Goal: Navigation & Orientation: Find specific page/section

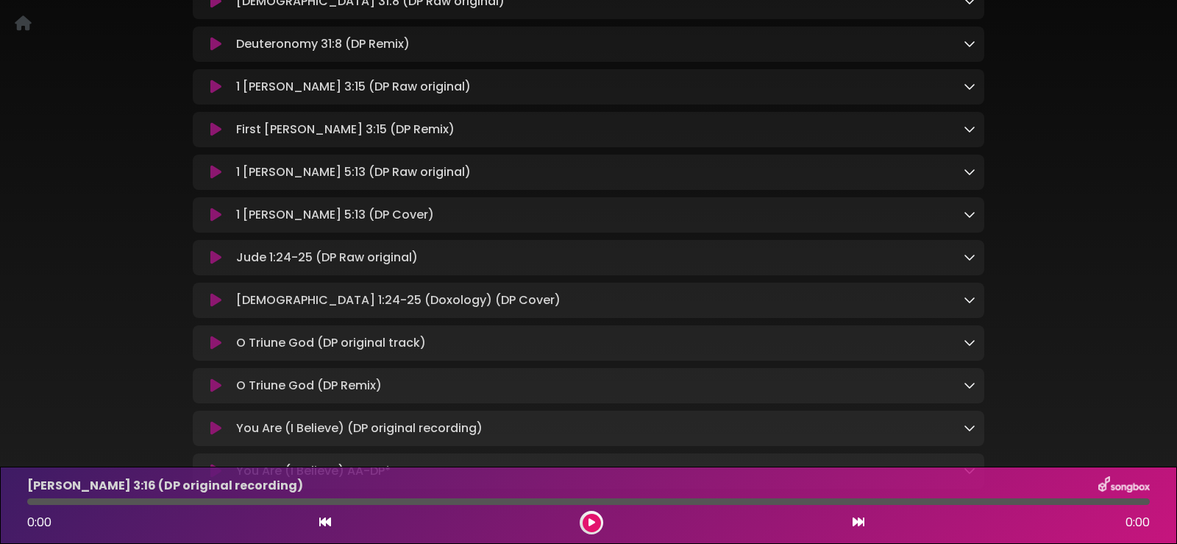
scroll to position [588, 0]
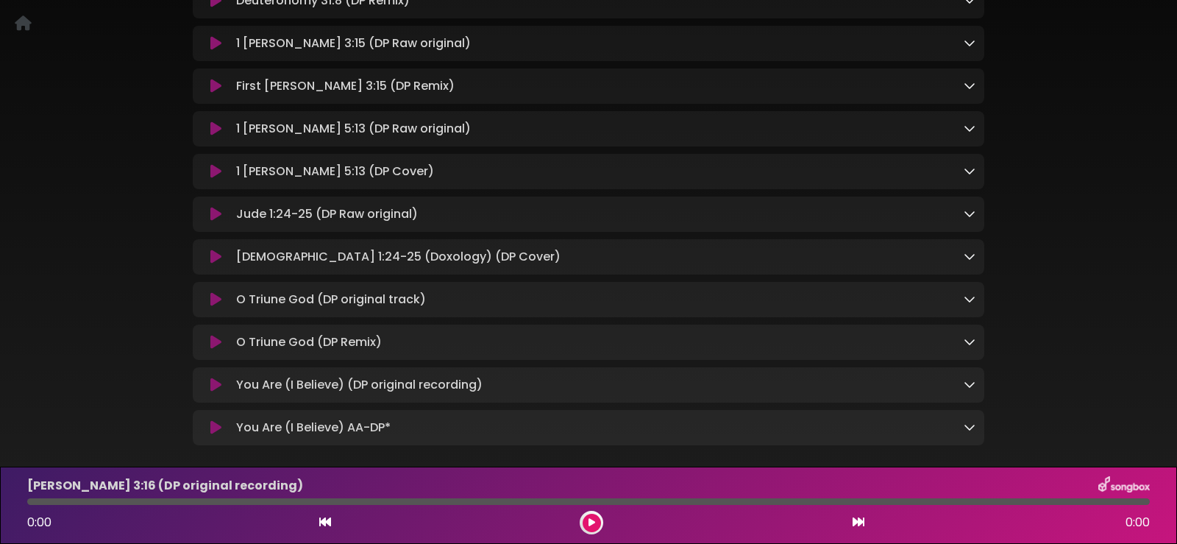
click at [964, 421] on icon at bounding box center [970, 427] width 12 height 12
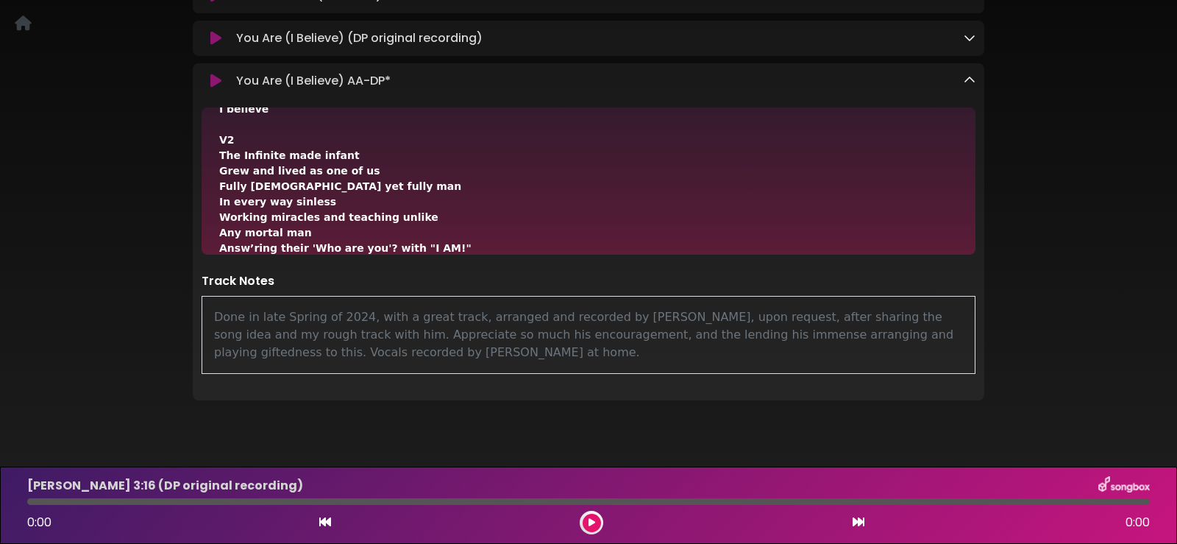
scroll to position [958, 0]
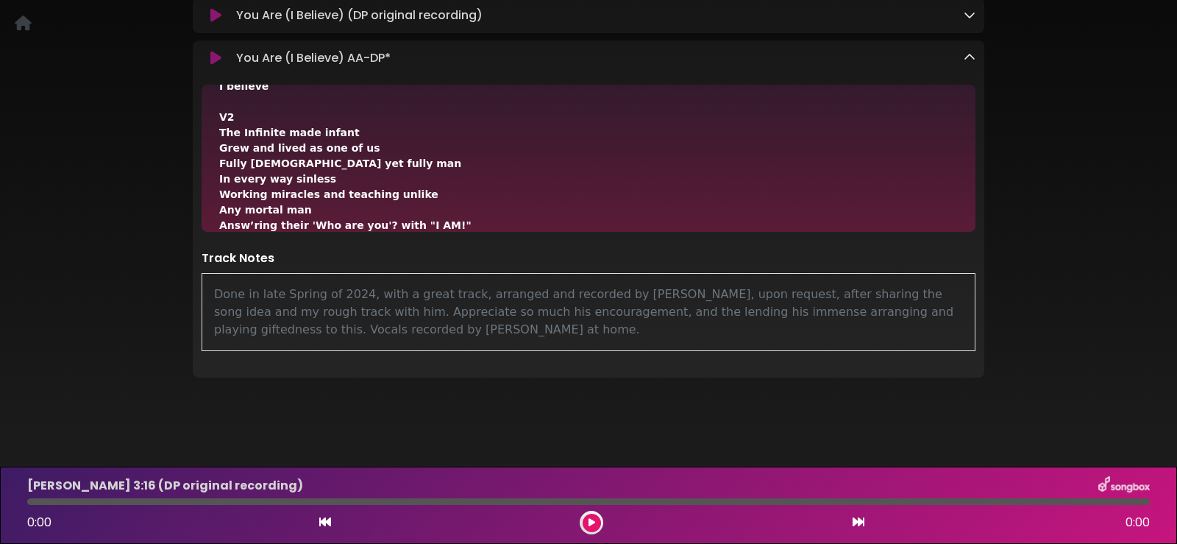
click at [967, 51] on icon at bounding box center [970, 57] width 12 height 12
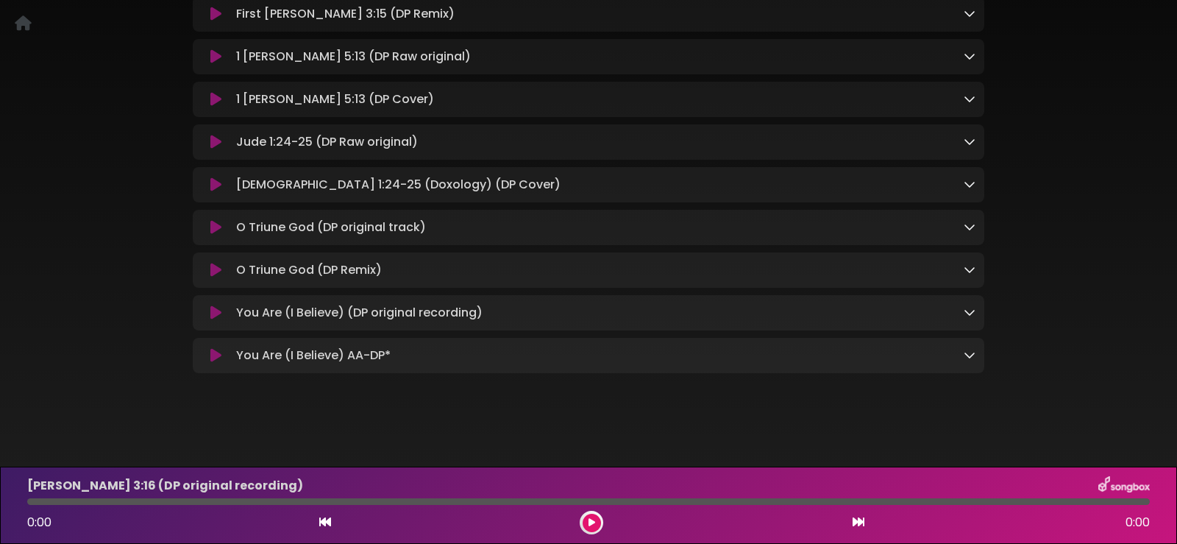
scroll to position [656, 0]
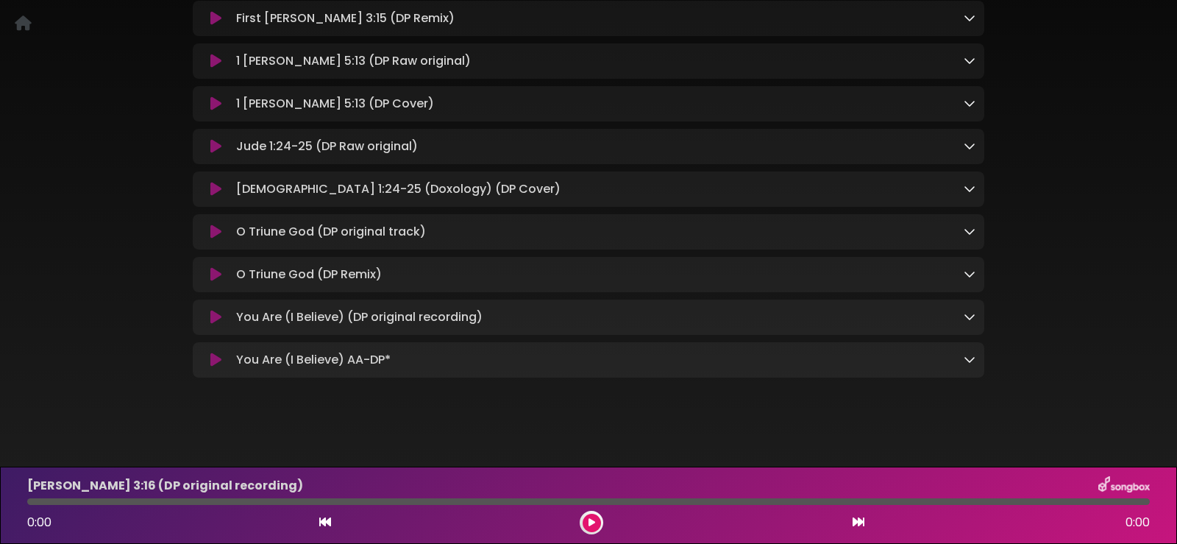
click at [967, 310] on icon at bounding box center [970, 316] width 12 height 12
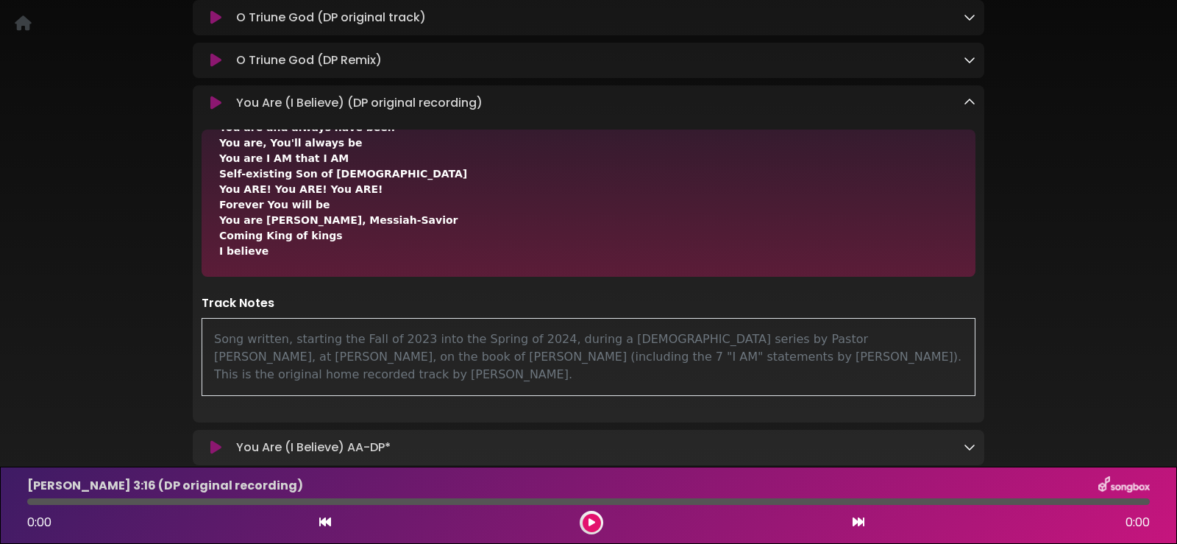
scroll to position [877, 0]
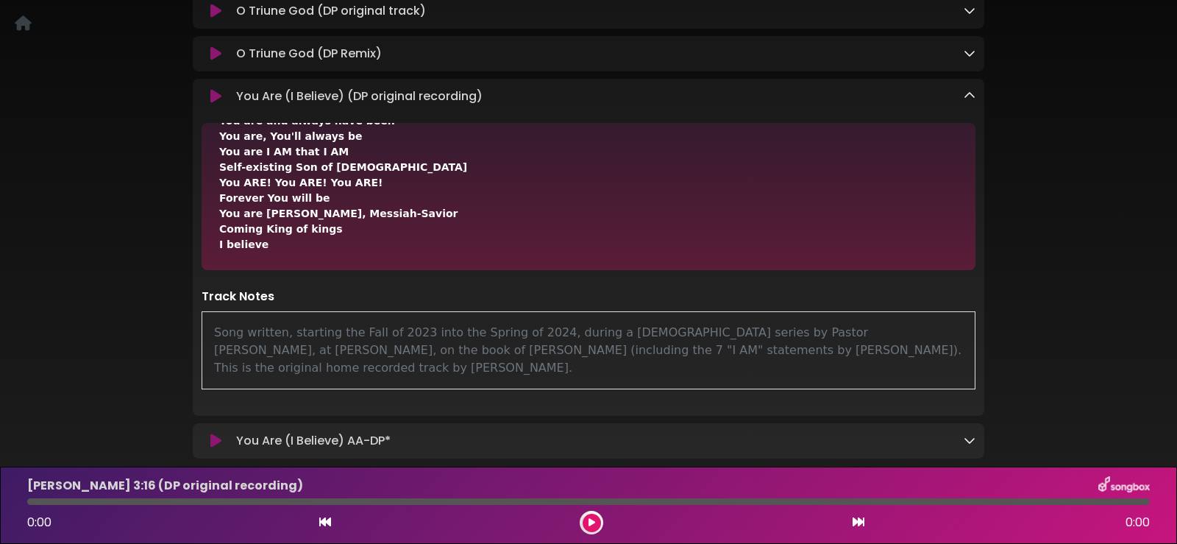
click at [968, 90] on icon at bounding box center [970, 96] width 12 height 12
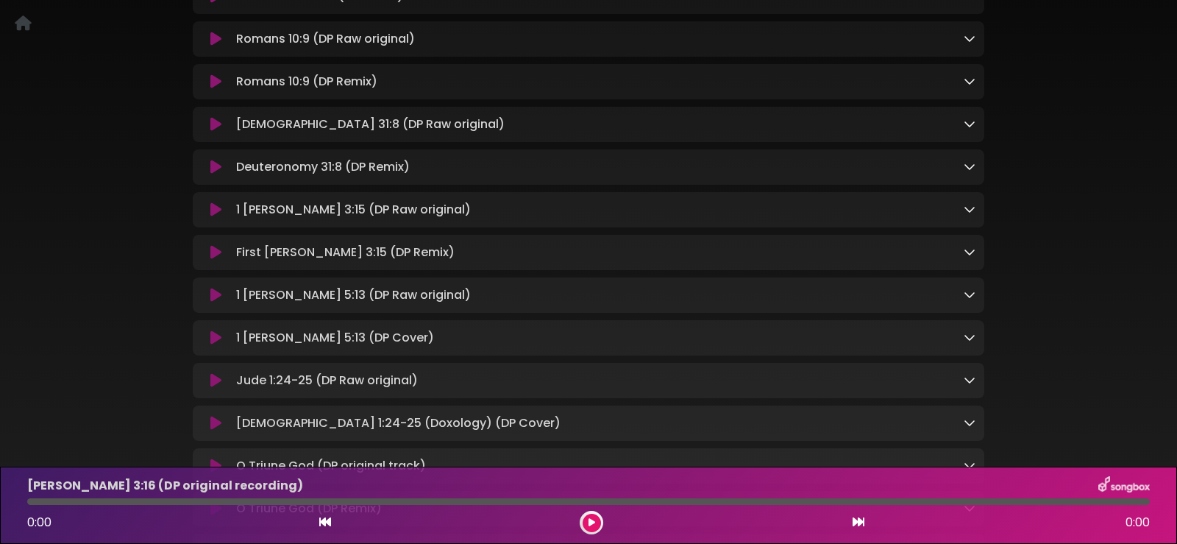
scroll to position [288, 0]
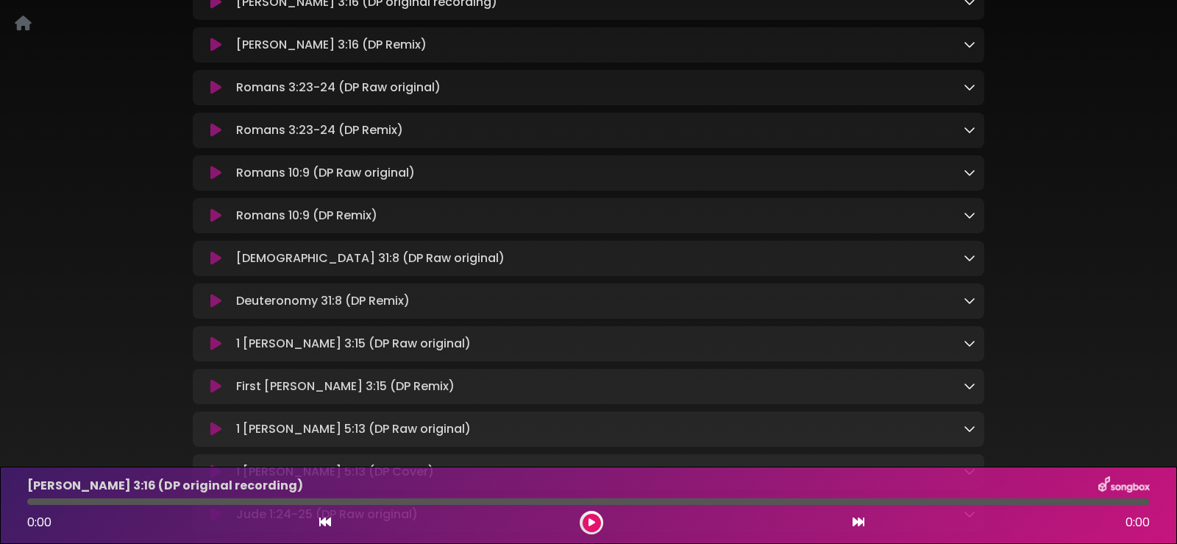
click at [21, 23] on icon at bounding box center [23, 23] width 17 height 1
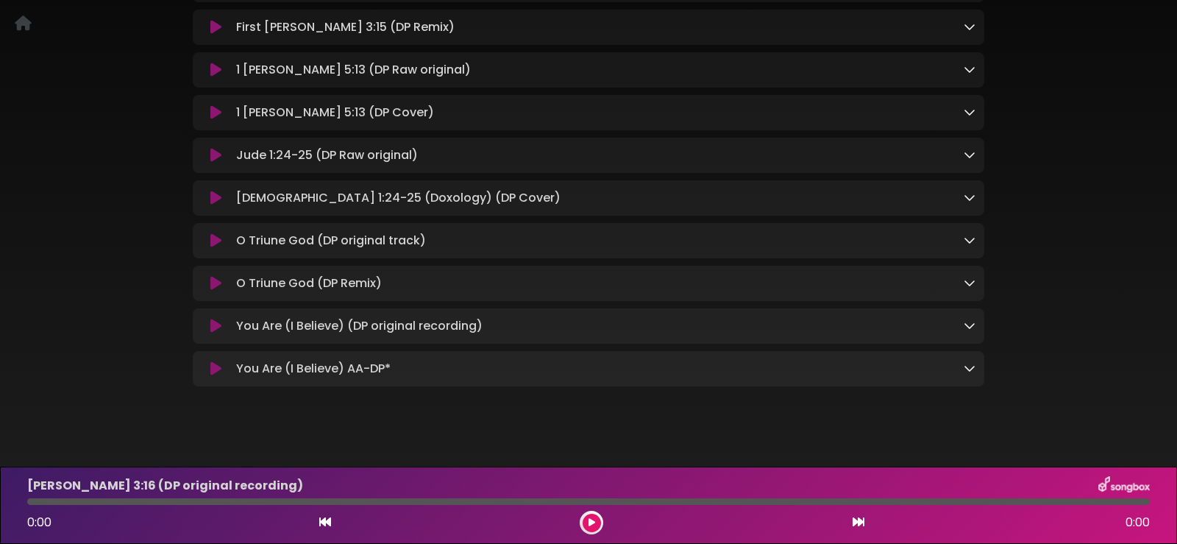
scroll to position [656, 0]
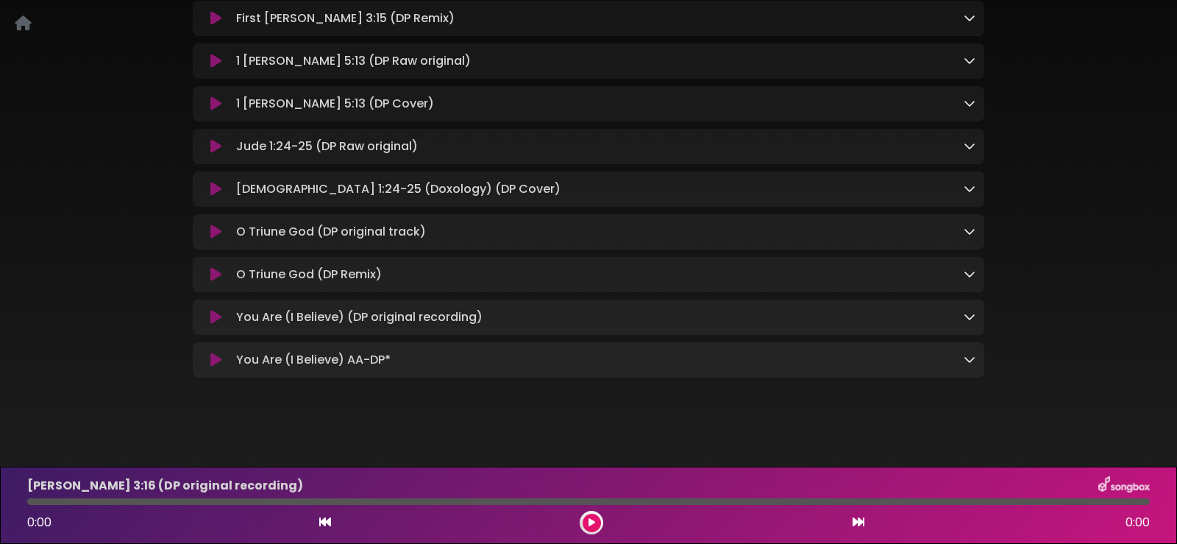
click at [27, 24] on icon at bounding box center [23, 23] width 17 height 1
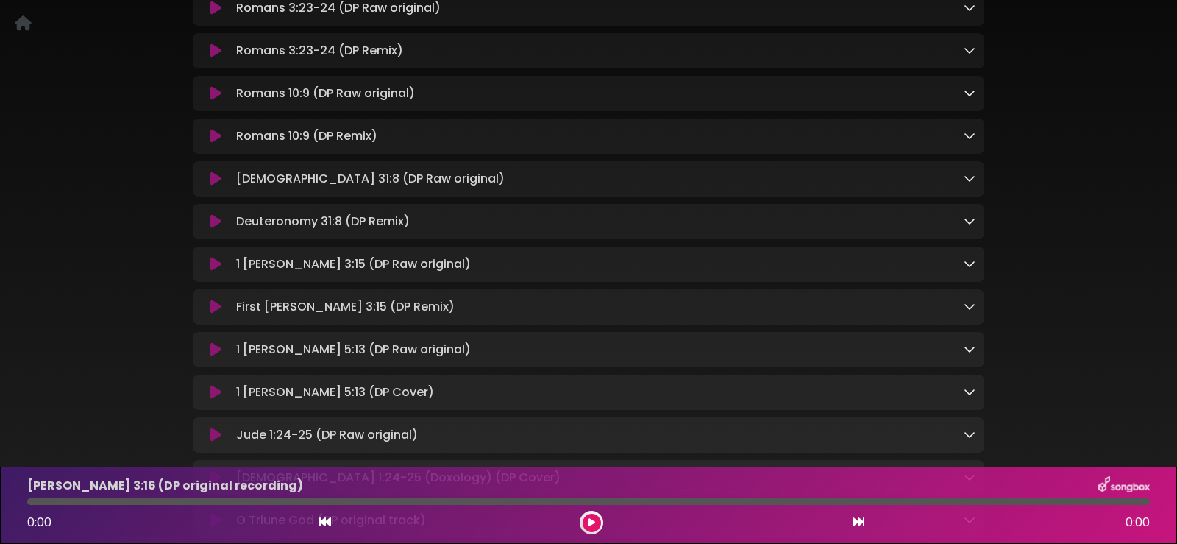
scroll to position [656, 0]
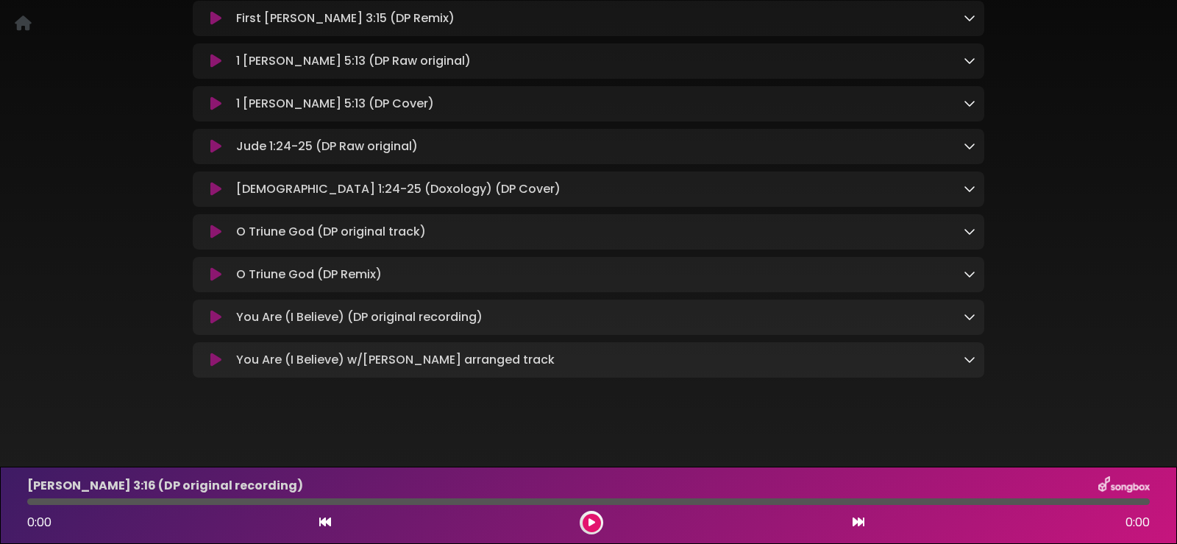
click at [971, 353] on icon at bounding box center [970, 359] width 12 height 12
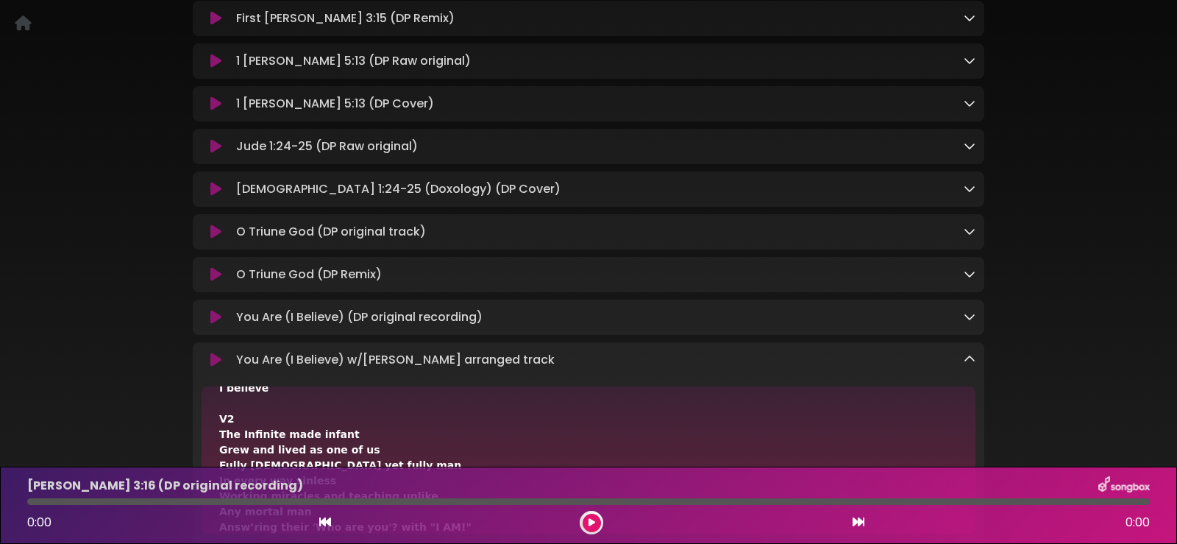
scroll to position [877, 0]
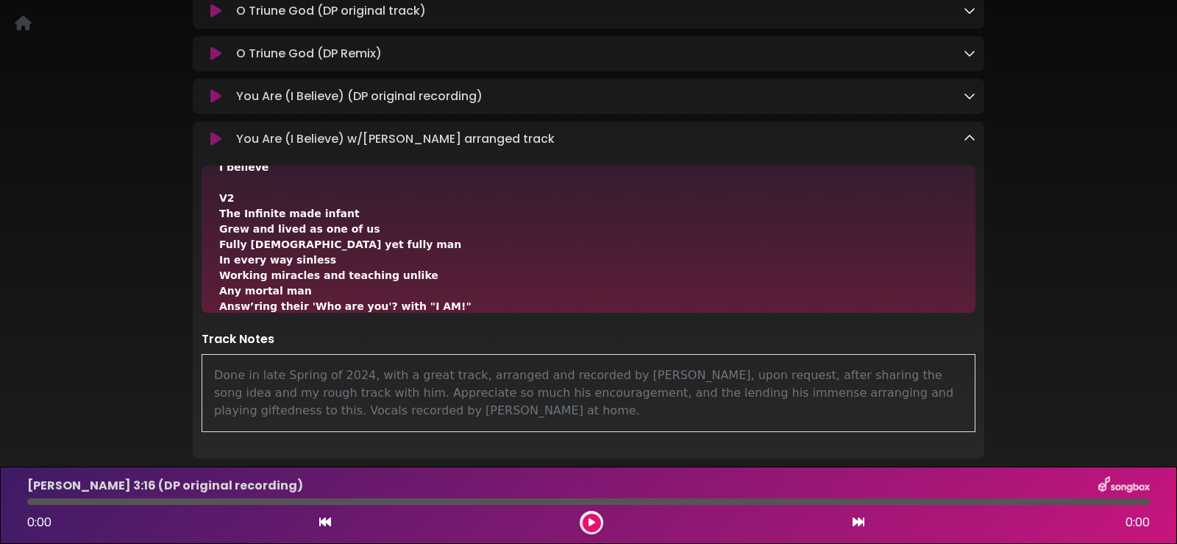
click at [968, 132] on icon at bounding box center [970, 138] width 12 height 12
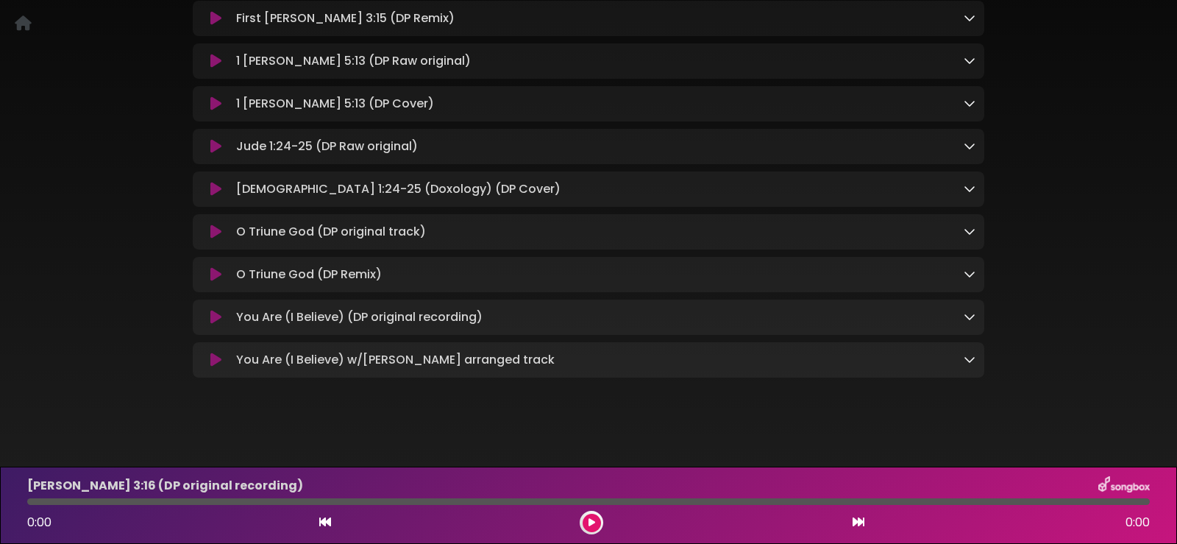
scroll to position [288, 0]
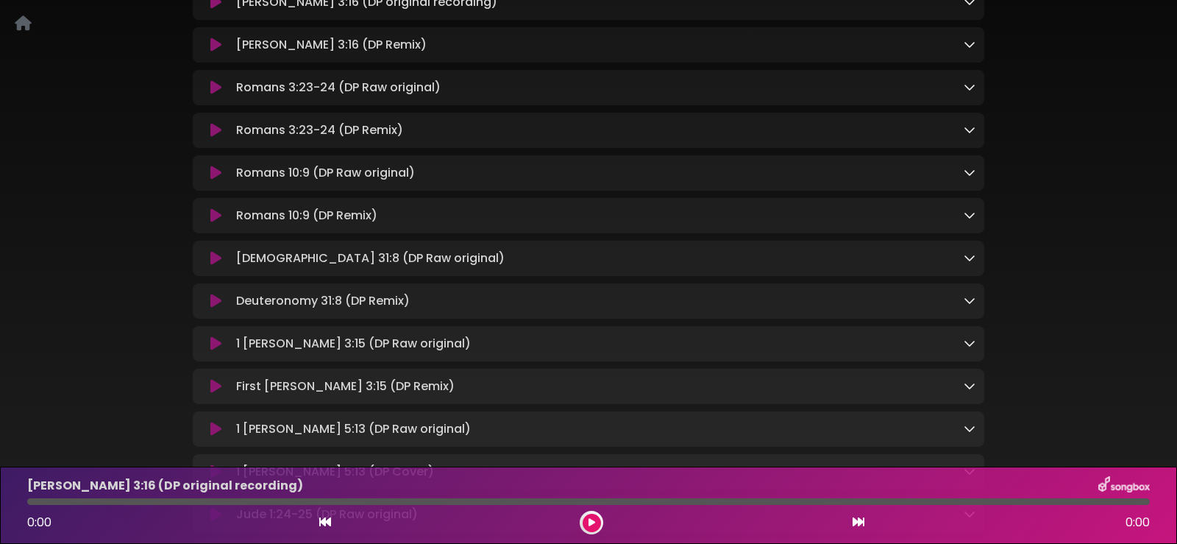
click at [20, 23] on icon at bounding box center [23, 23] width 17 height 1
